Goal: Task Accomplishment & Management: Use online tool/utility

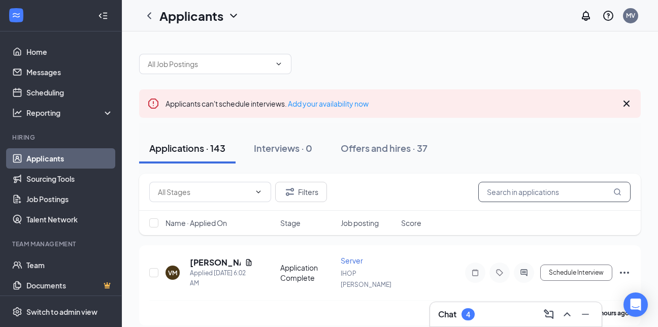
click at [505, 191] on input "text" at bounding box center [554, 192] width 152 height 20
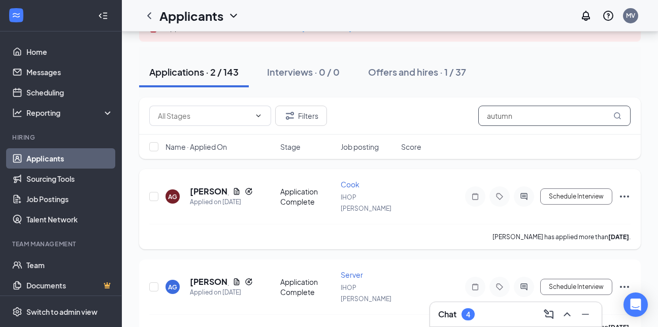
scroll to position [79, 0]
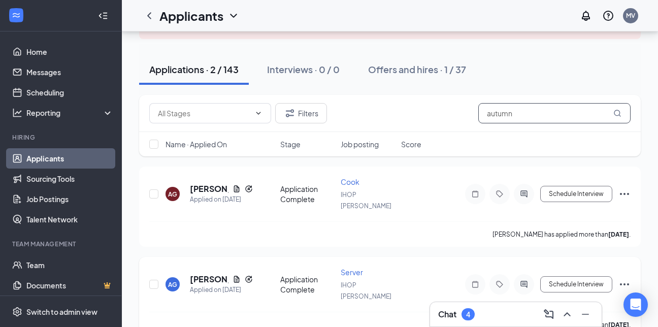
type input "autumn"
click at [625, 278] on icon "Ellipses" at bounding box center [624, 284] width 12 height 12
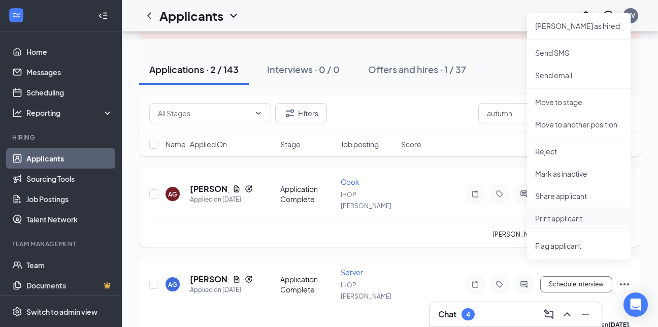
click at [580, 218] on p "Print applicant" at bounding box center [578, 218] width 87 height 10
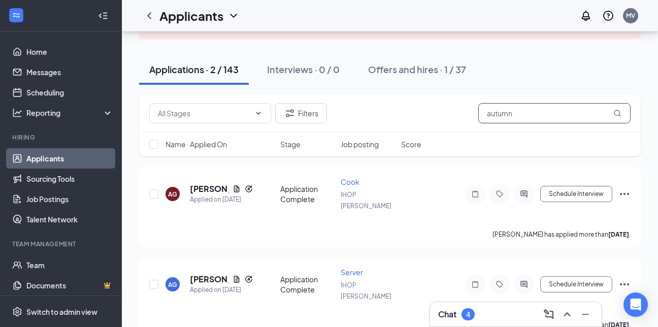
drag, startPoint x: 534, startPoint y: 113, endPoint x: 478, endPoint y: 119, distance: 56.1
click at [478, 119] on input "autumn" at bounding box center [554, 113] width 152 height 20
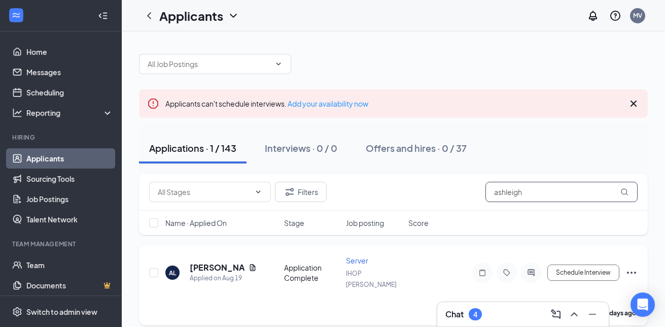
type input "ashleigh"
click at [634, 266] on icon "Ellipses" at bounding box center [632, 272] width 12 height 12
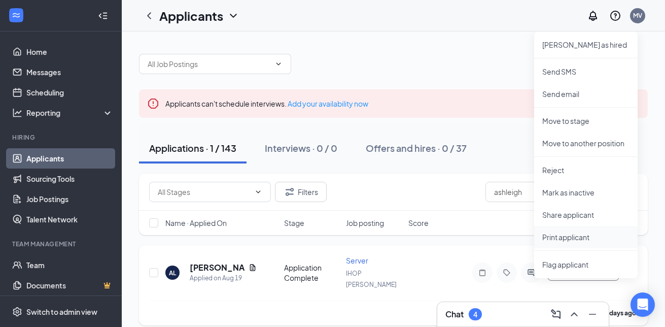
click at [581, 236] on p "Print applicant" at bounding box center [585, 237] width 87 height 10
